Goal: Navigation & Orientation: Find specific page/section

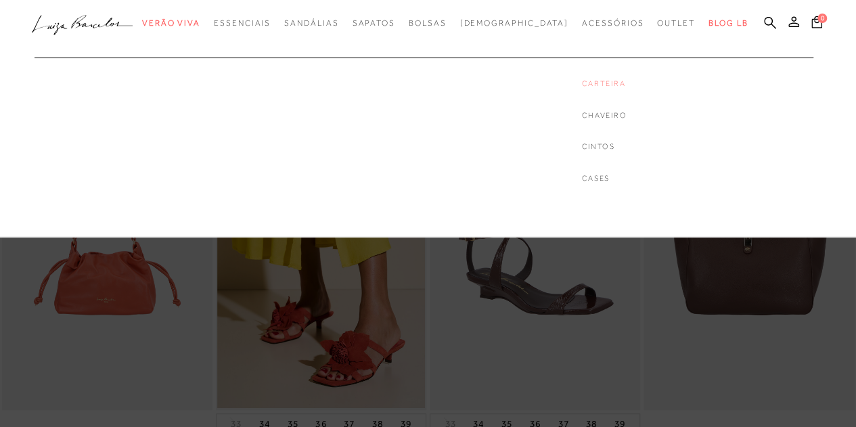
click at [586, 83] on link "Carteira" at bounding box center [604, 83] width 45 height 11
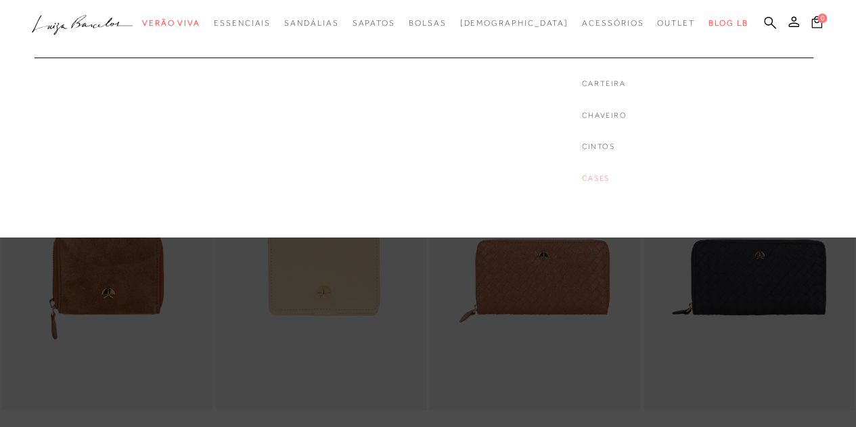
click at [582, 180] on link "Cases" at bounding box center [604, 177] width 45 height 11
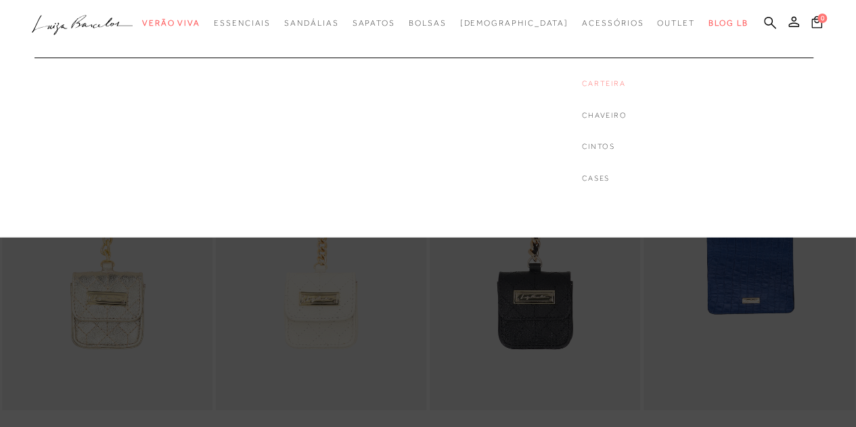
click at [582, 82] on link "Carteira" at bounding box center [604, 83] width 45 height 11
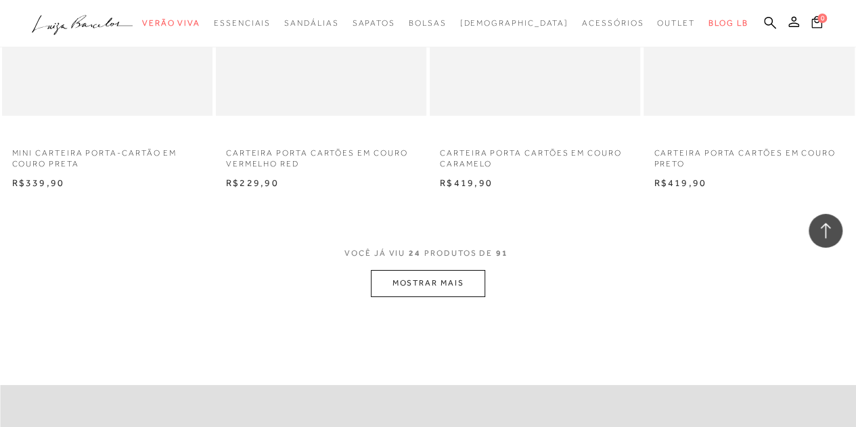
scroll to position [2367, 0]
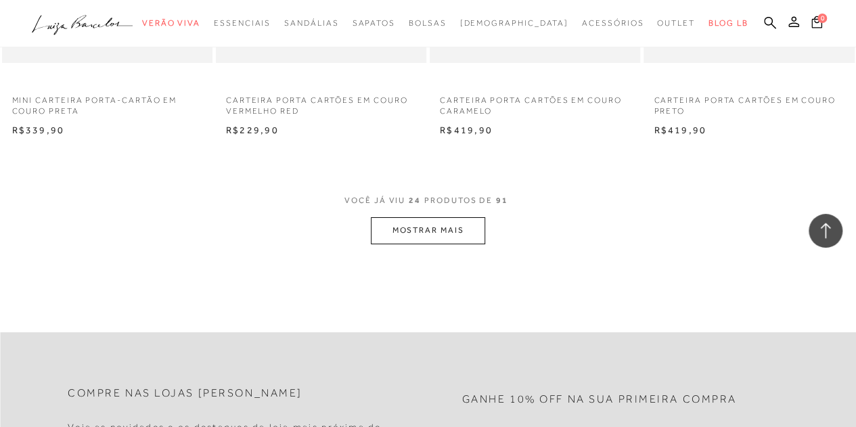
click at [472, 229] on button "MOSTRAR MAIS" at bounding box center [428, 230] width 114 height 26
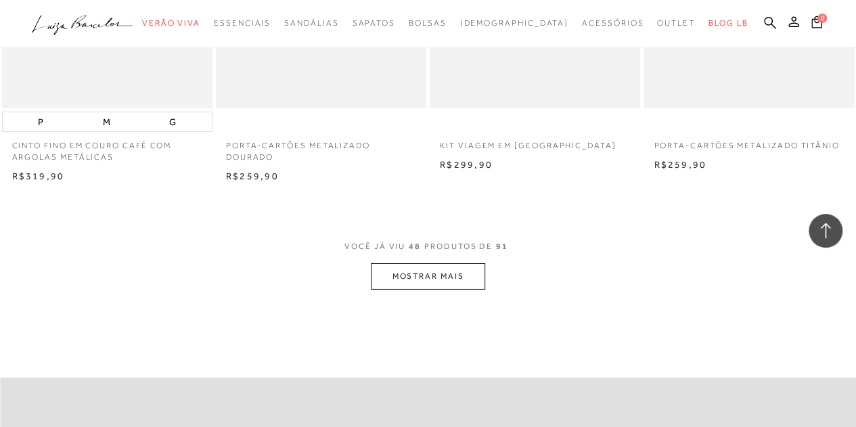
scroll to position [4833, 0]
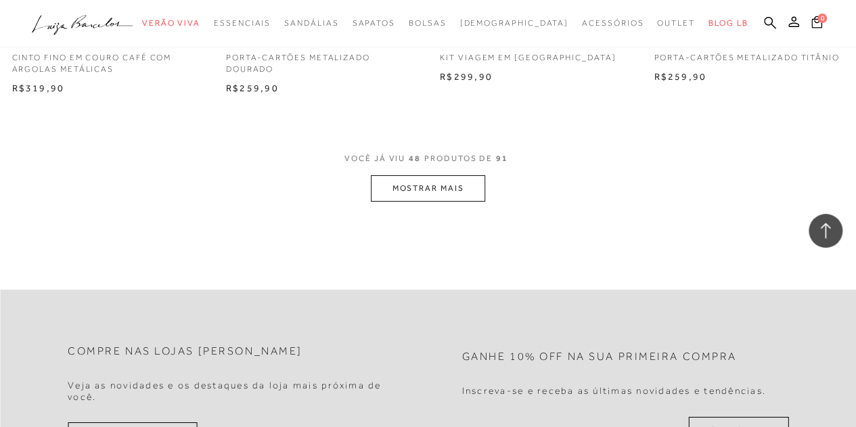
click at [450, 185] on button "MOSTRAR MAIS" at bounding box center [428, 188] width 114 height 26
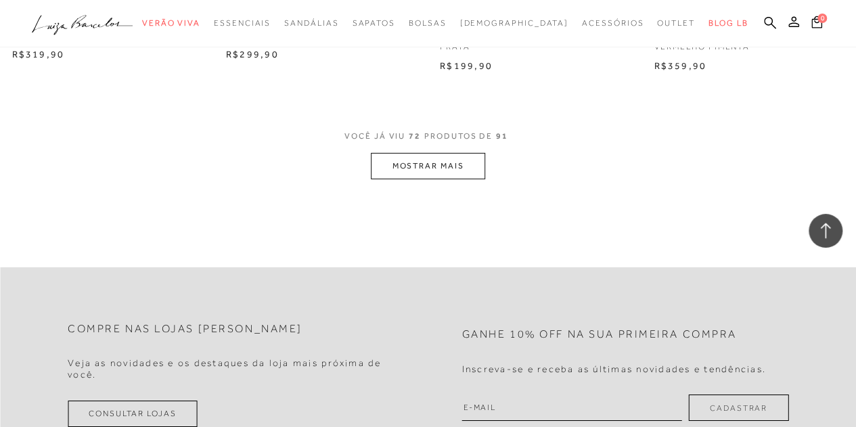
scroll to position [7279, 0]
click at [448, 162] on button "MOSTRAR MAIS" at bounding box center [428, 165] width 114 height 26
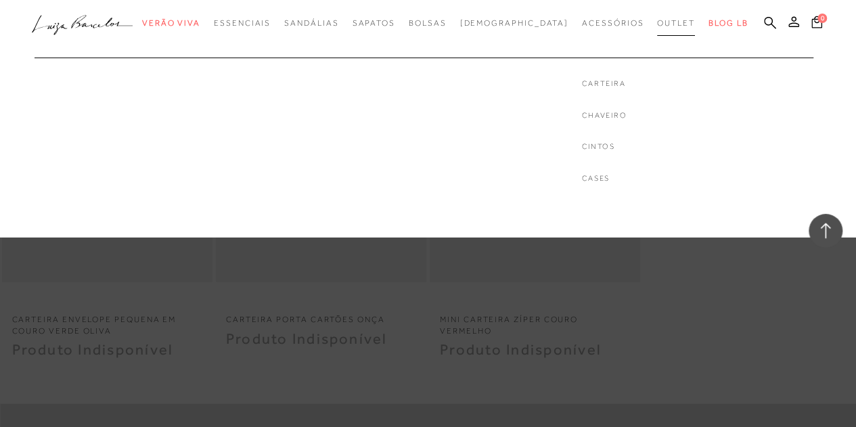
scroll to position [9023, 0]
